Goal: Communication & Community: Ask a question

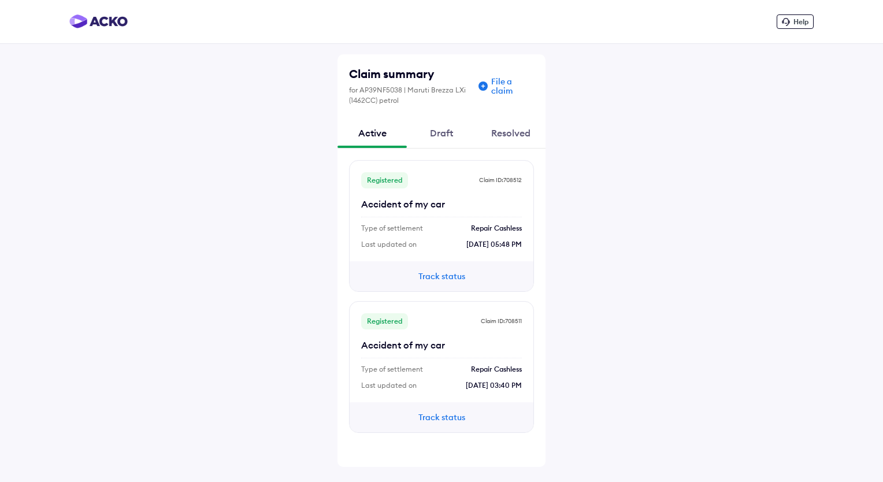
click at [438, 274] on button "Track status" at bounding box center [441, 276] width 69 height 13
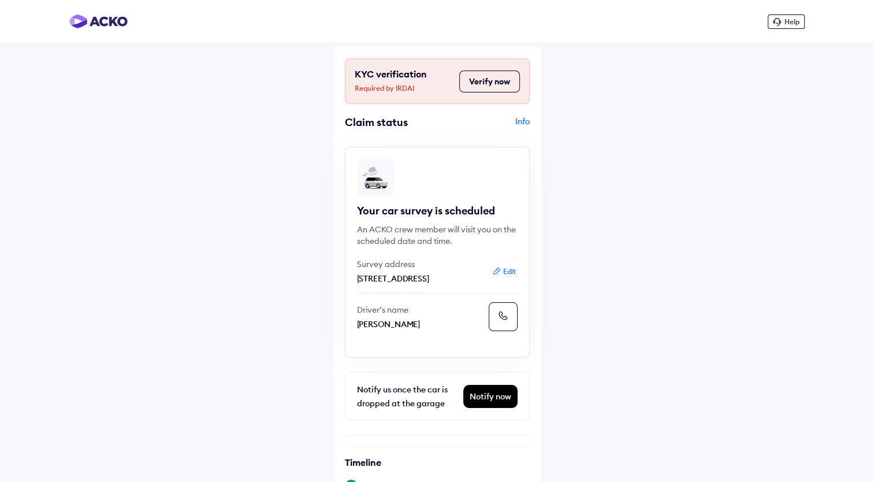
click at [791, 27] on div "Help" at bounding box center [786, 21] width 37 height 14
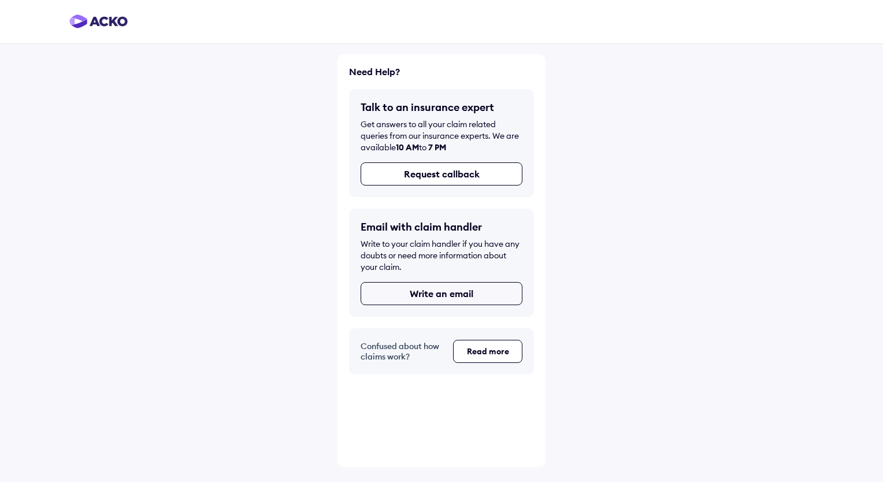
click at [440, 302] on button "Write an email" at bounding box center [441, 293] width 162 height 23
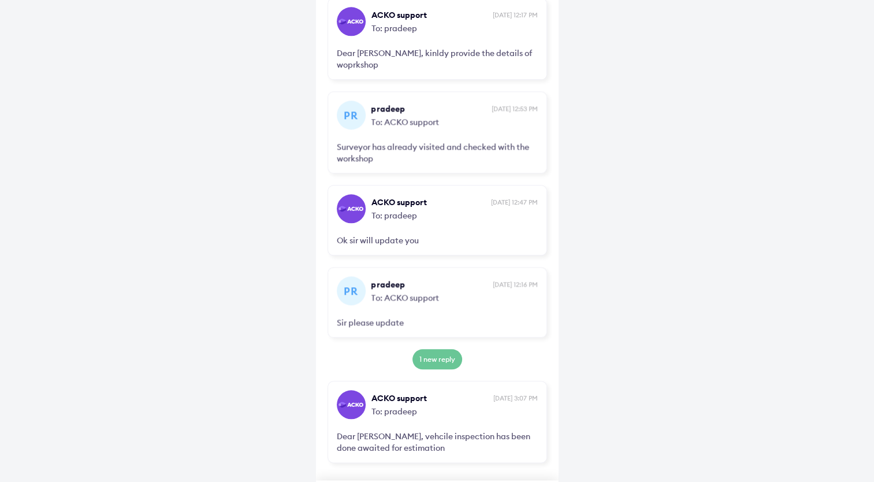
scroll to position [1171, 0]
